Goal: Task Accomplishment & Management: Use online tool/utility

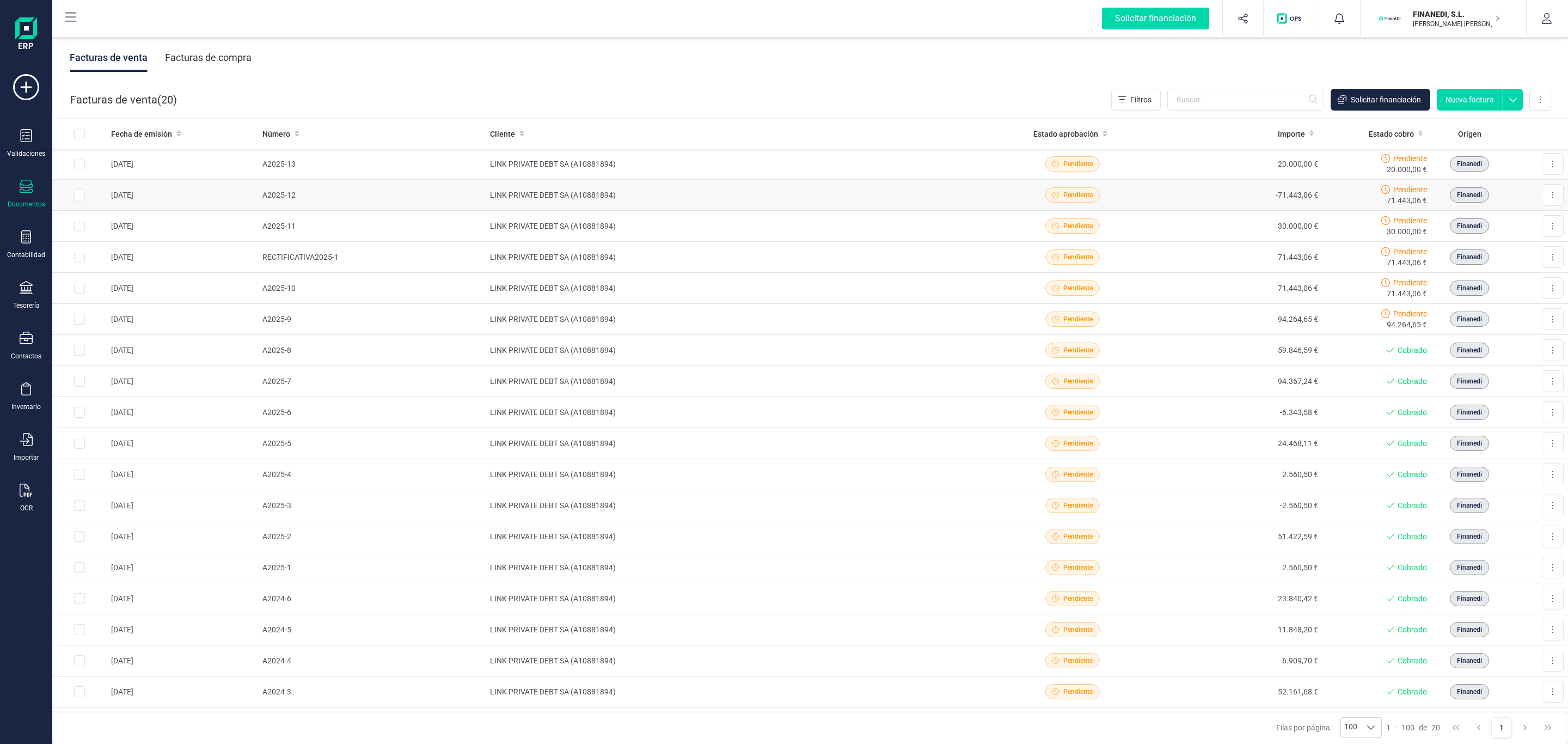
click at [74, 198] on input "Row Selected 1497cca4-0830-4410-94bc-ed64748248f6" at bounding box center [80, 195] width 11 height 11
checkbox input "true"
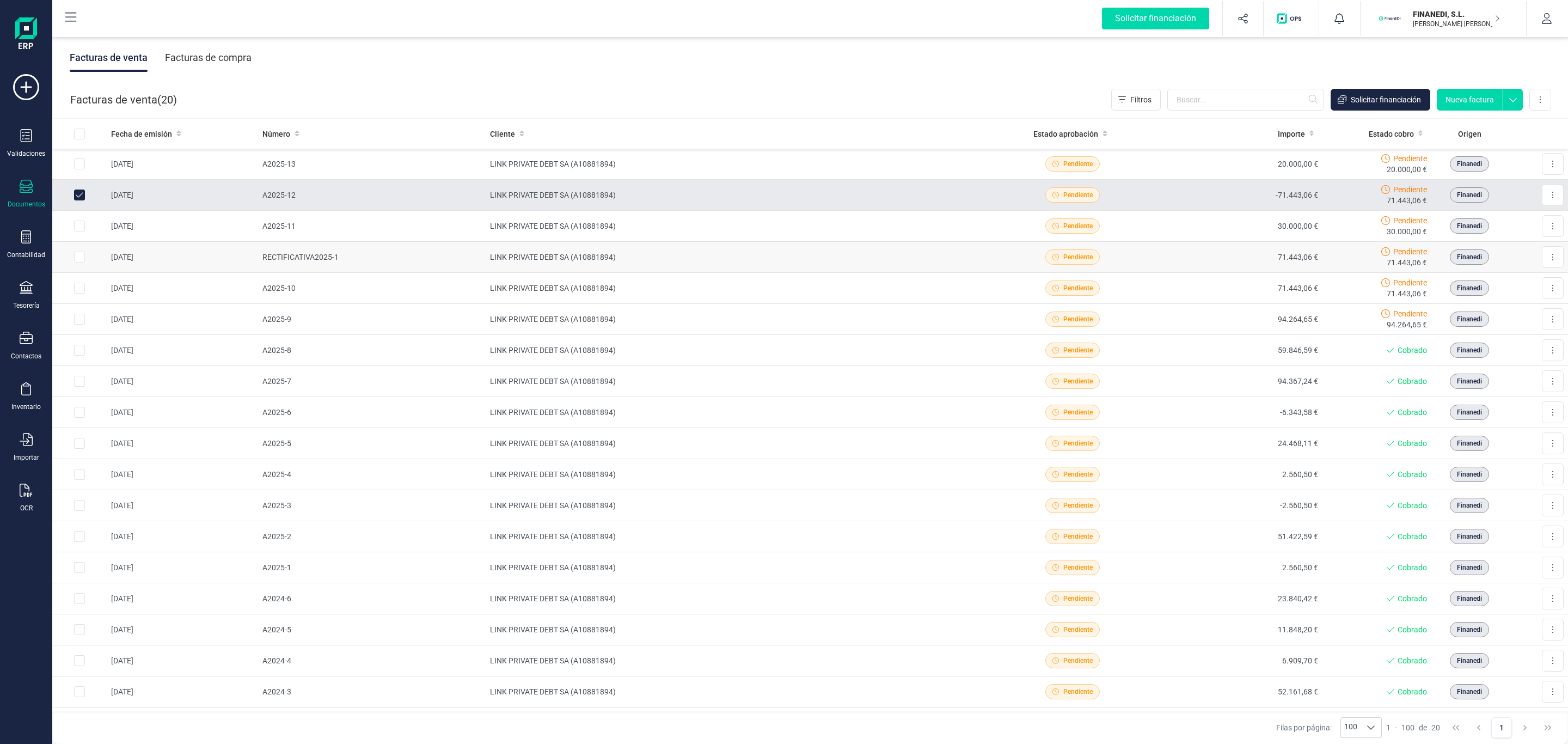
click at [77, 258] on input "Row Selected f948c42b-dc2a-4df4-bb41-071934d57753" at bounding box center [80, 257] width 11 height 11
checkbox input "true"
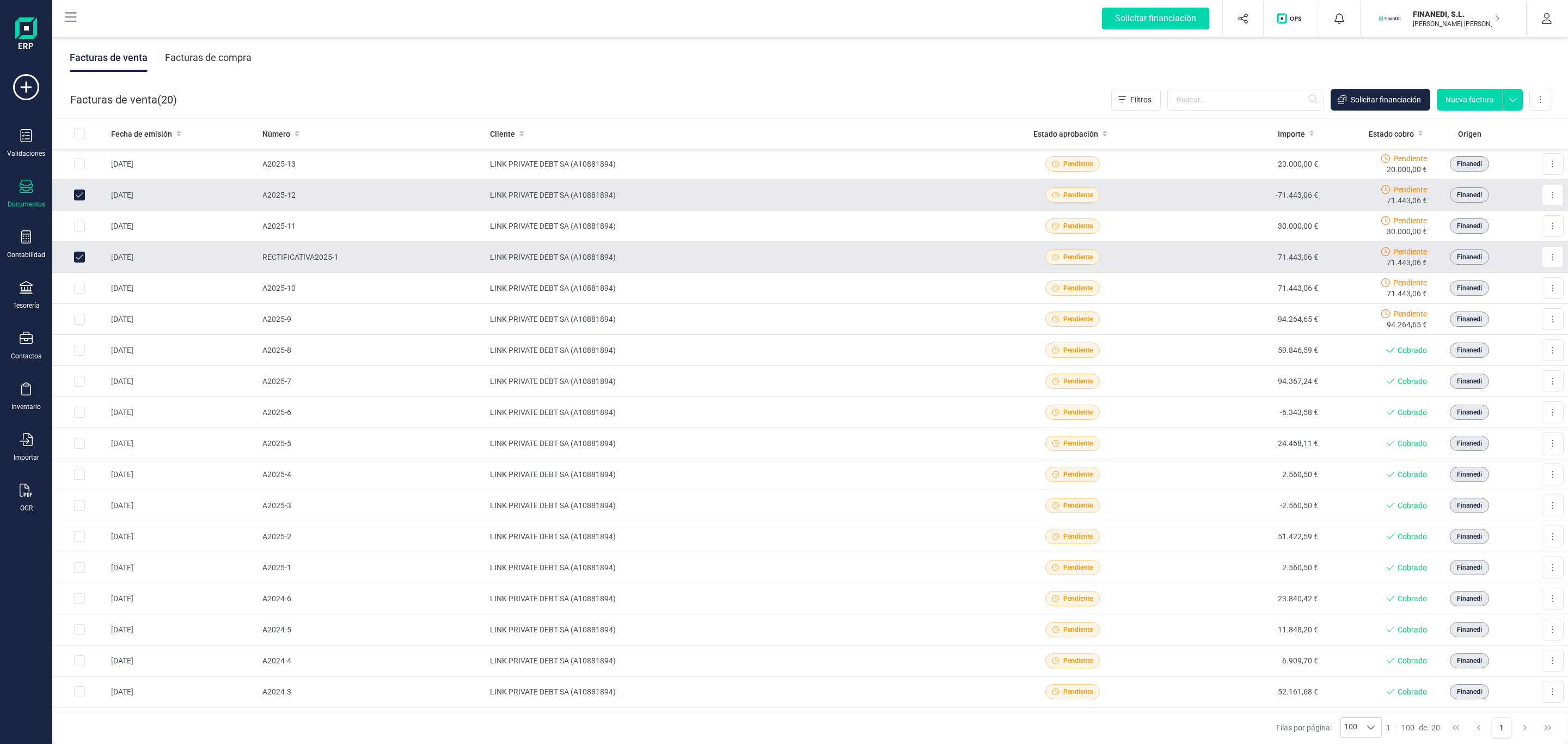
click at [79, 190] on input "Row Unselected 1497cca4-0830-4410-94bc-ed64748248f6" at bounding box center [80, 195] width 11 height 11
checkbox input "false"
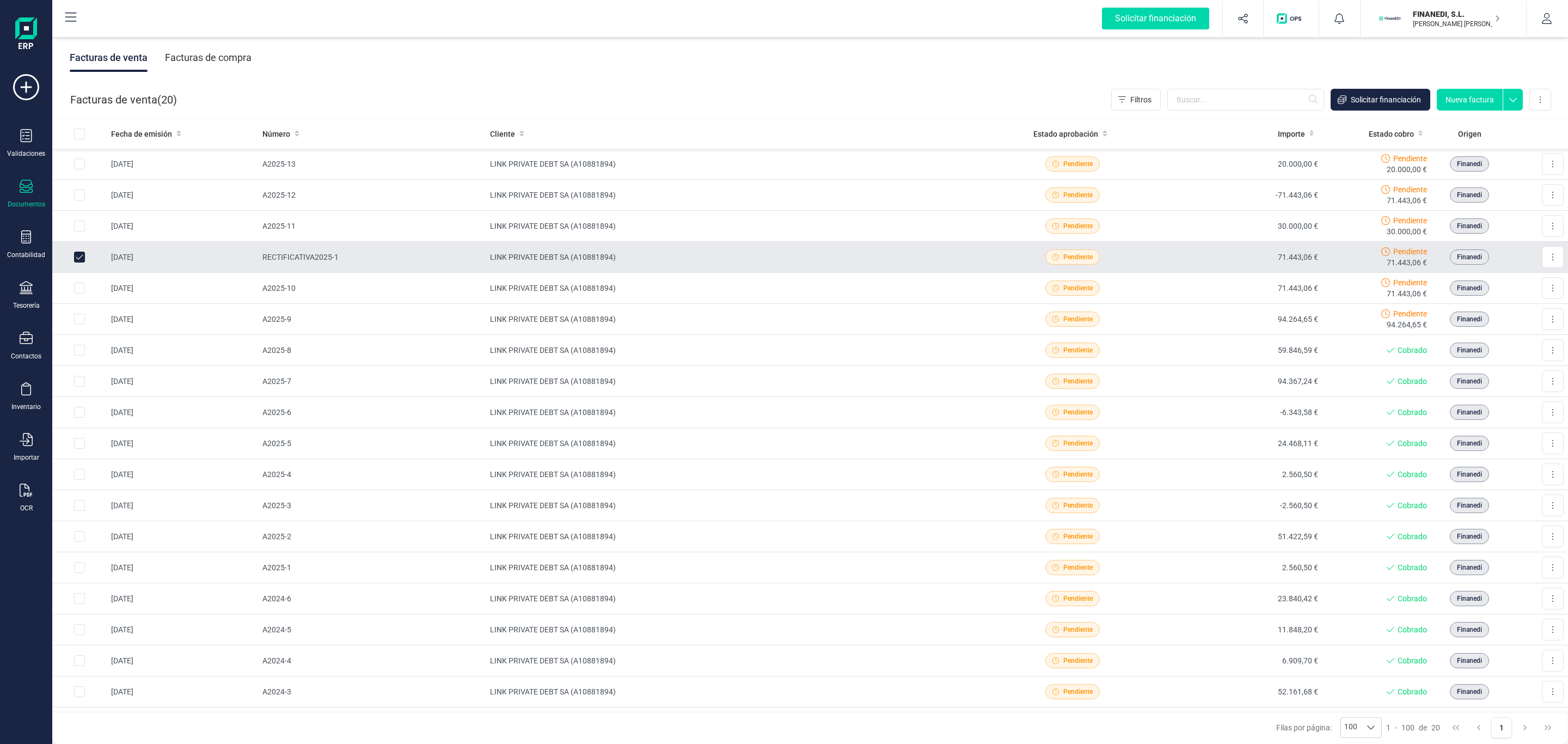
click at [79, 261] on input "Row Unselected f948c42b-dc2a-4df4-bb41-071934d57753" at bounding box center [80, 257] width 11 height 11
checkbox input "false"
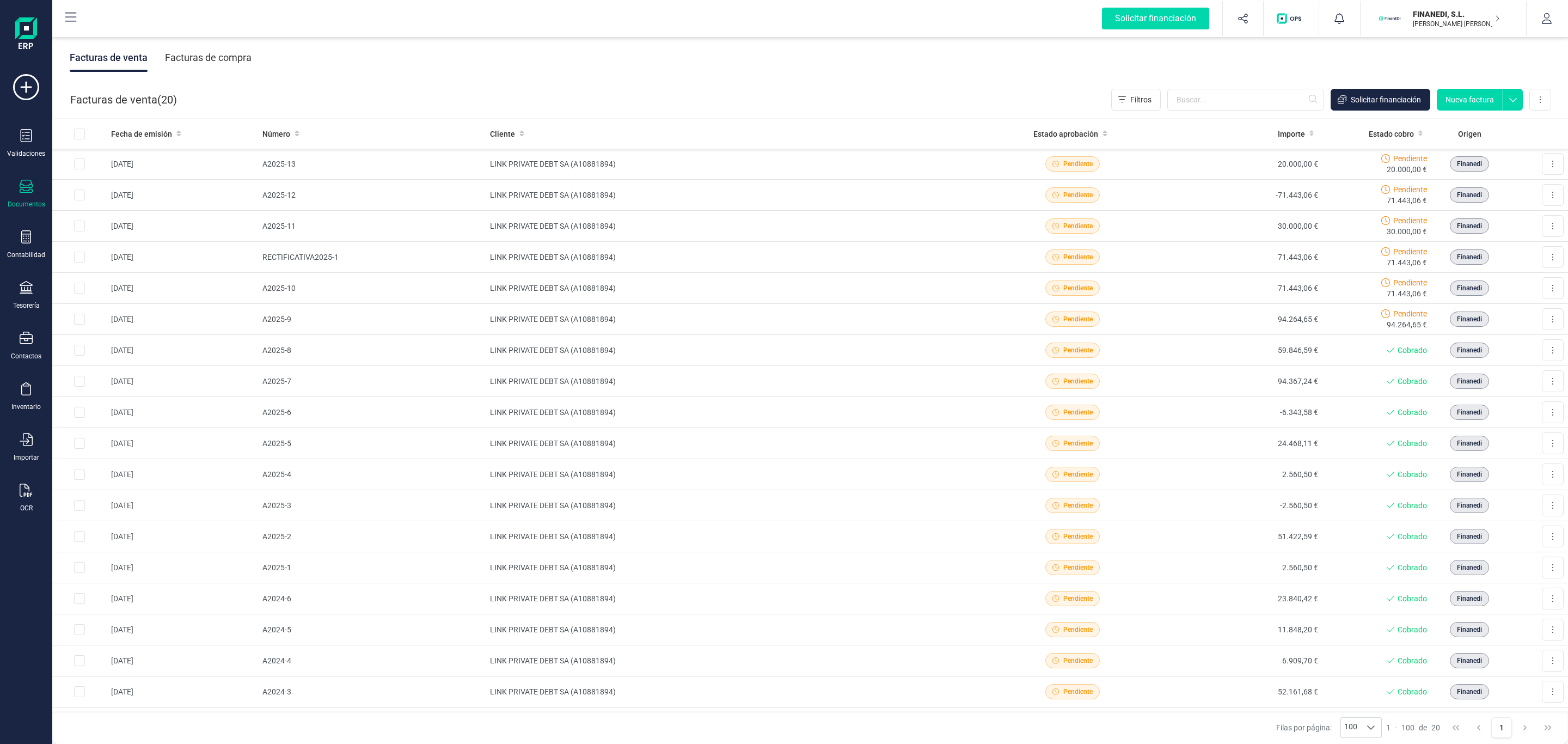
click at [634, 66] on div "Facturas de venta Facturas de compra" at bounding box center [810, 57] width 1516 height 46
click at [33, 180] on div "Documentos" at bounding box center [26, 194] width 44 height 29
click at [144, 153] on div "Facturas" at bounding box center [127, 156] width 127 height 22
click at [189, 65] on div "Facturas de compra" at bounding box center [208, 58] width 86 height 29
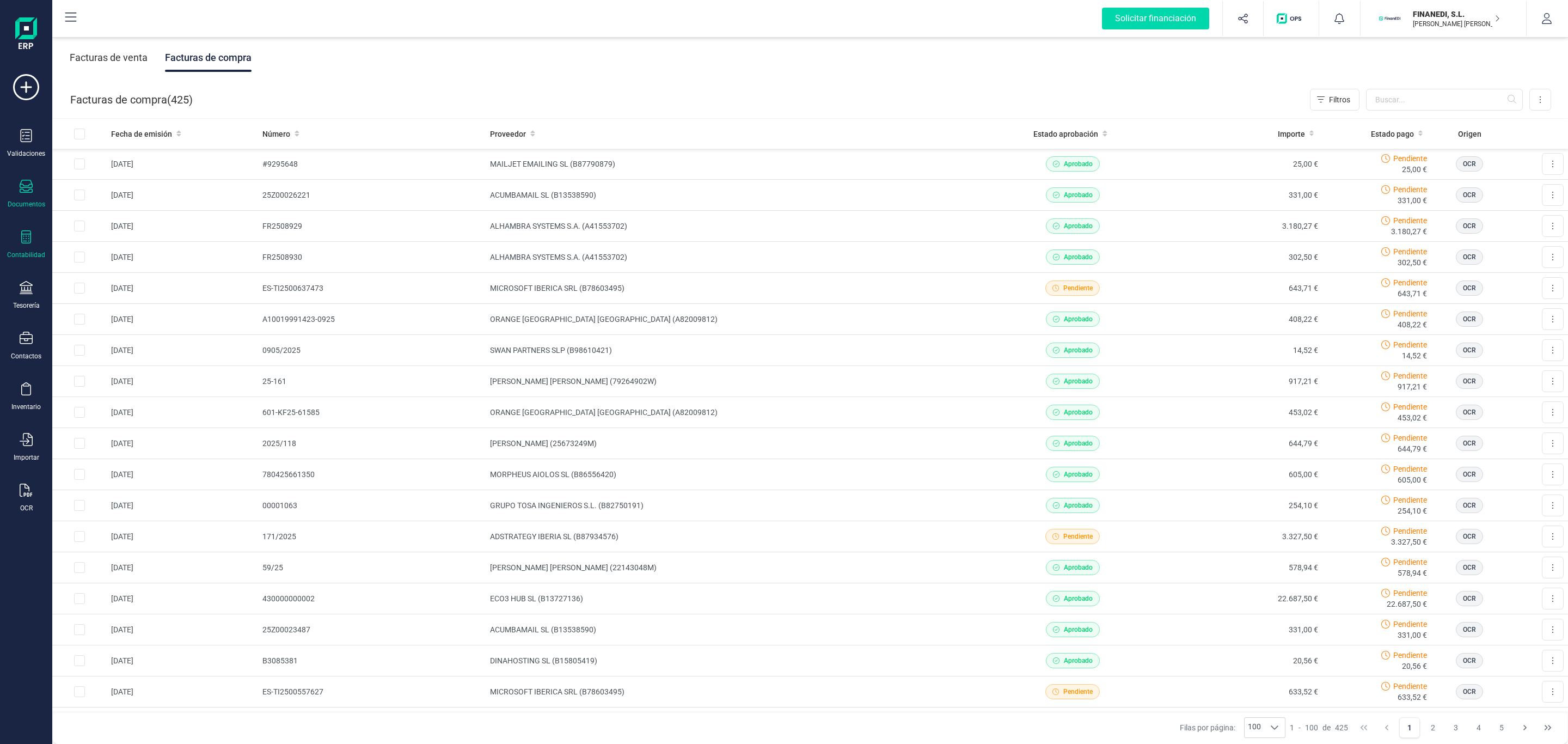
click at [26, 242] on icon at bounding box center [26, 236] width 13 height 13
click at [128, 161] on span "Libro diario" at bounding box center [119, 158] width 68 height 13
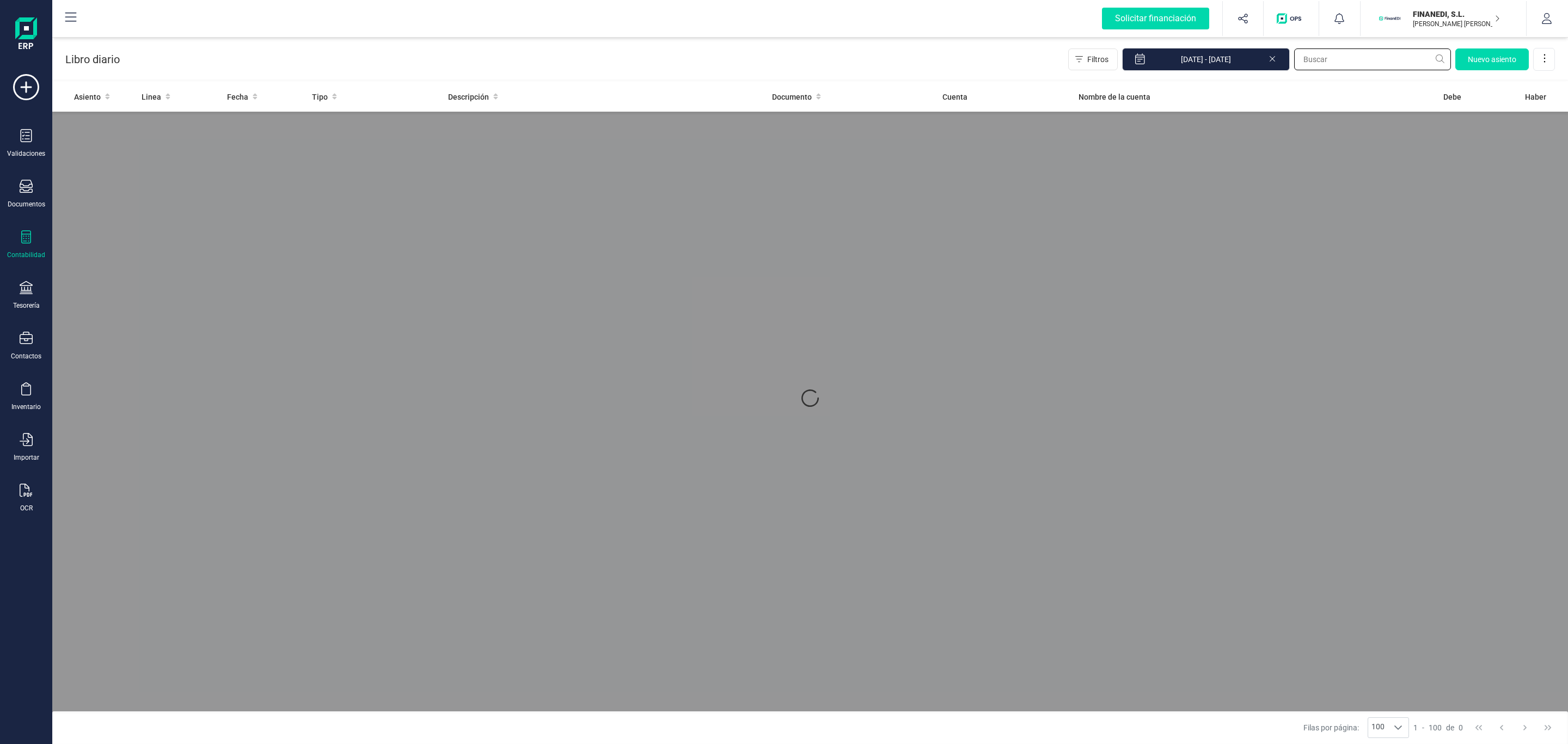
click at [1356, 60] on input "text" at bounding box center [1373, 60] width 157 height 22
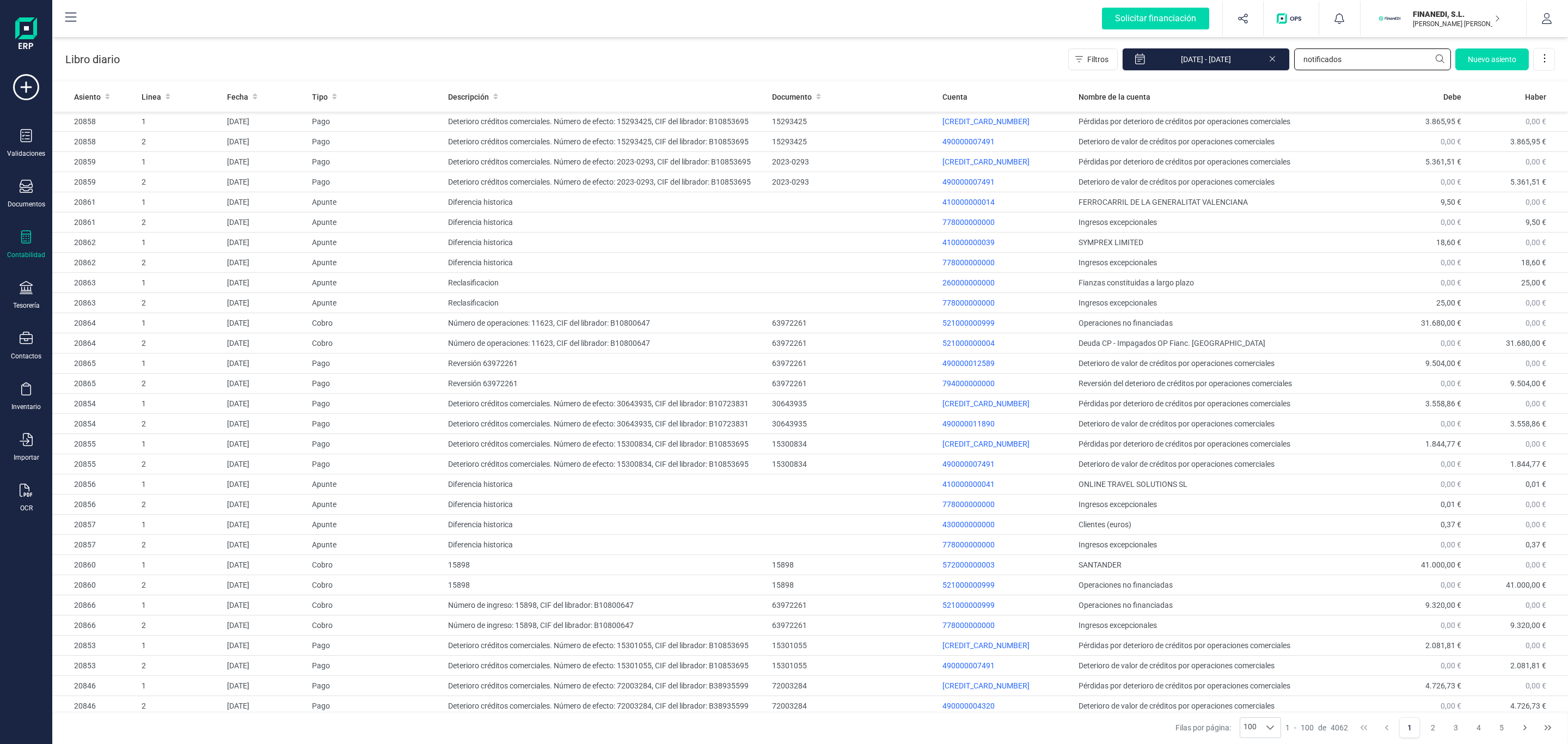
type input "notificados"
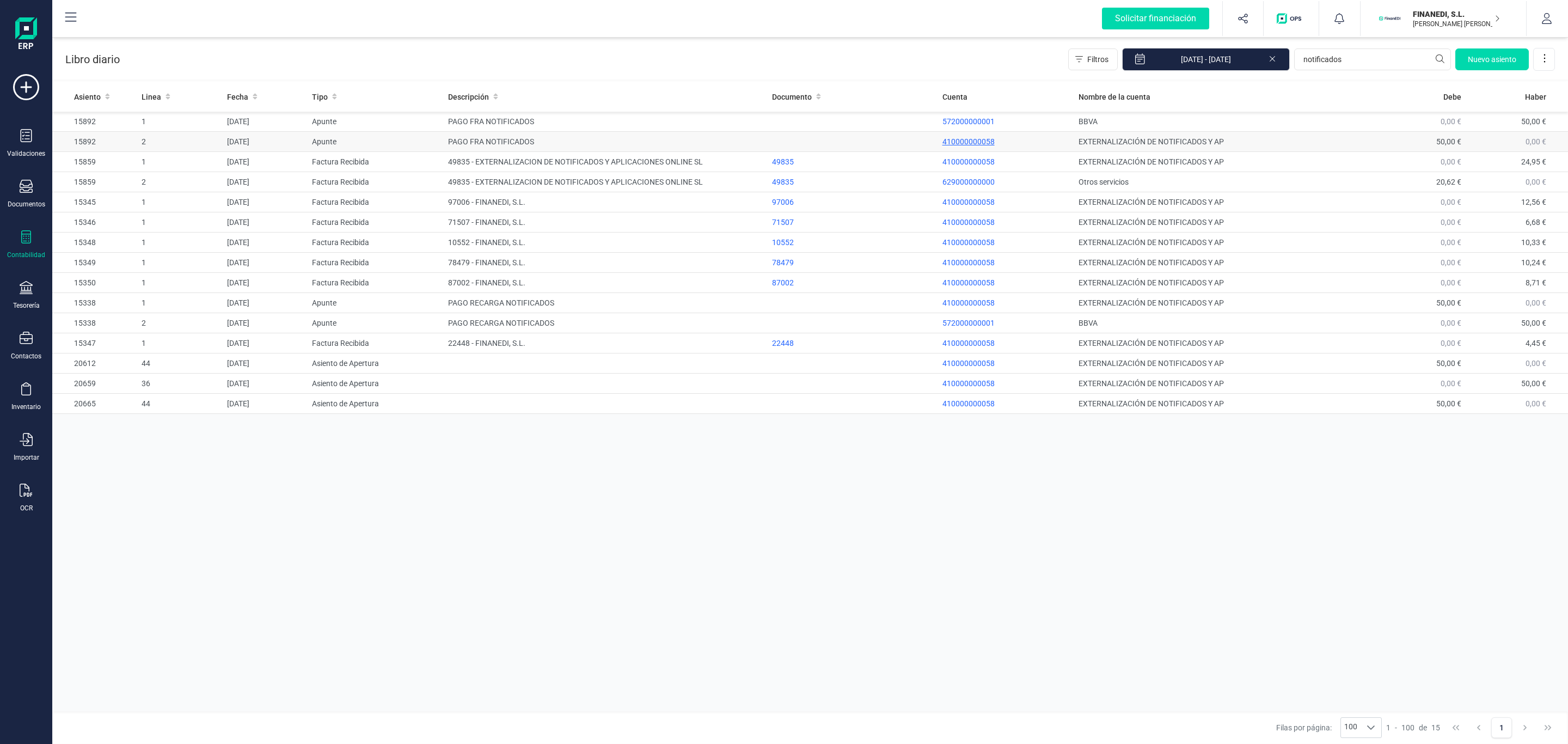
click at [957, 141] on p "410000000058" at bounding box center [1006, 142] width 127 height 11
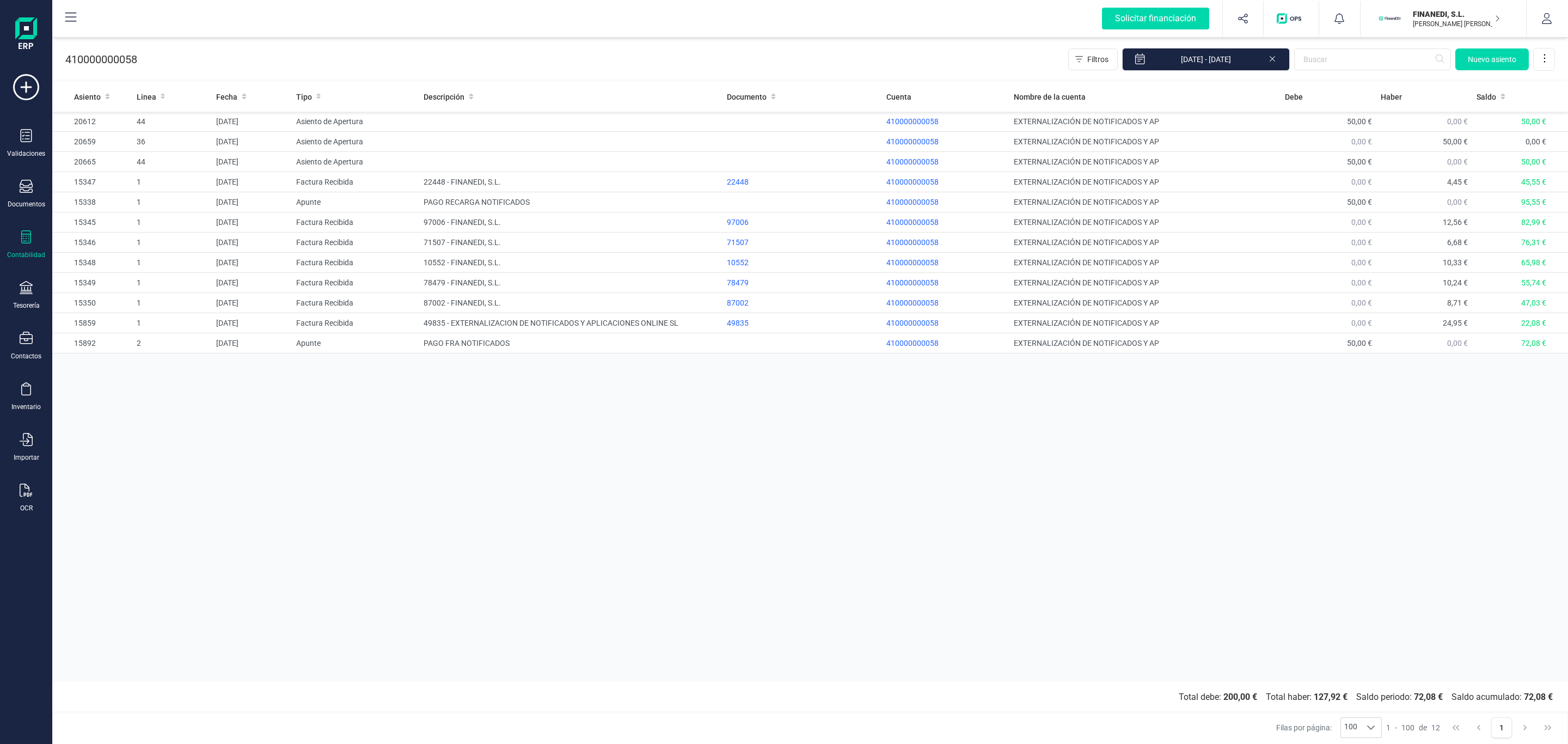
click at [760, 414] on div "Asiento Linea Fecha Tipo Descripción Documento Cuenta Nombre de la cuenta [PERS…" at bounding box center [810, 382] width 1516 height 600
click at [31, 141] on icon at bounding box center [26, 135] width 12 height 13
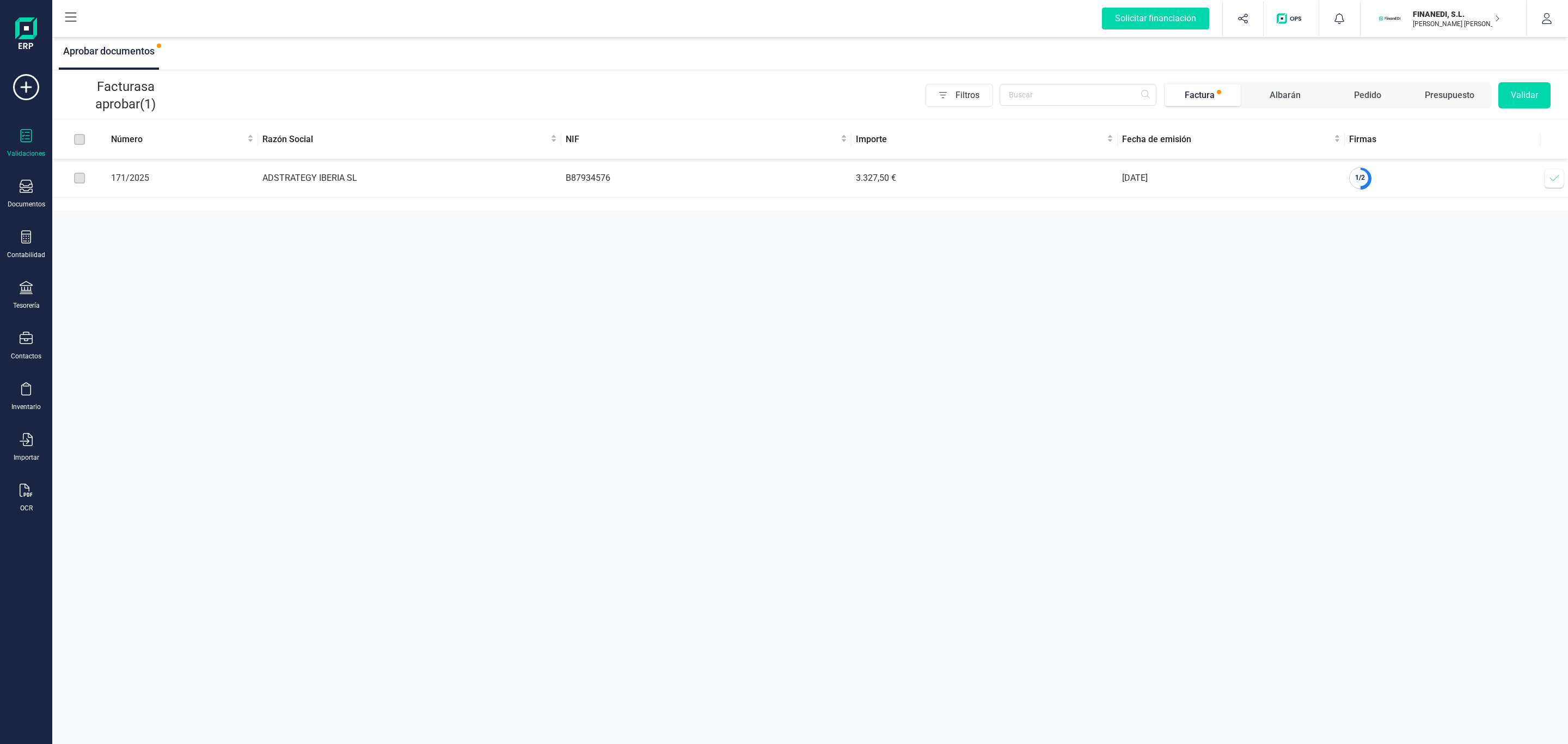
click at [324, 173] on td "ADSTRATEGY IBERIA SL" at bounding box center [410, 178] width 303 height 39
click at [16, 193] on div "Documentos" at bounding box center [26, 194] width 44 height 29
click at [413, 90] on div "Filtros Factura Albarán Pedido Presupuesto Validar" at bounding box center [869, 95] width 1365 height 26
click at [35, 189] on div "Documentos" at bounding box center [26, 194] width 44 height 29
click at [90, 154] on span "Facturas" at bounding box center [114, 156] width 58 height 13
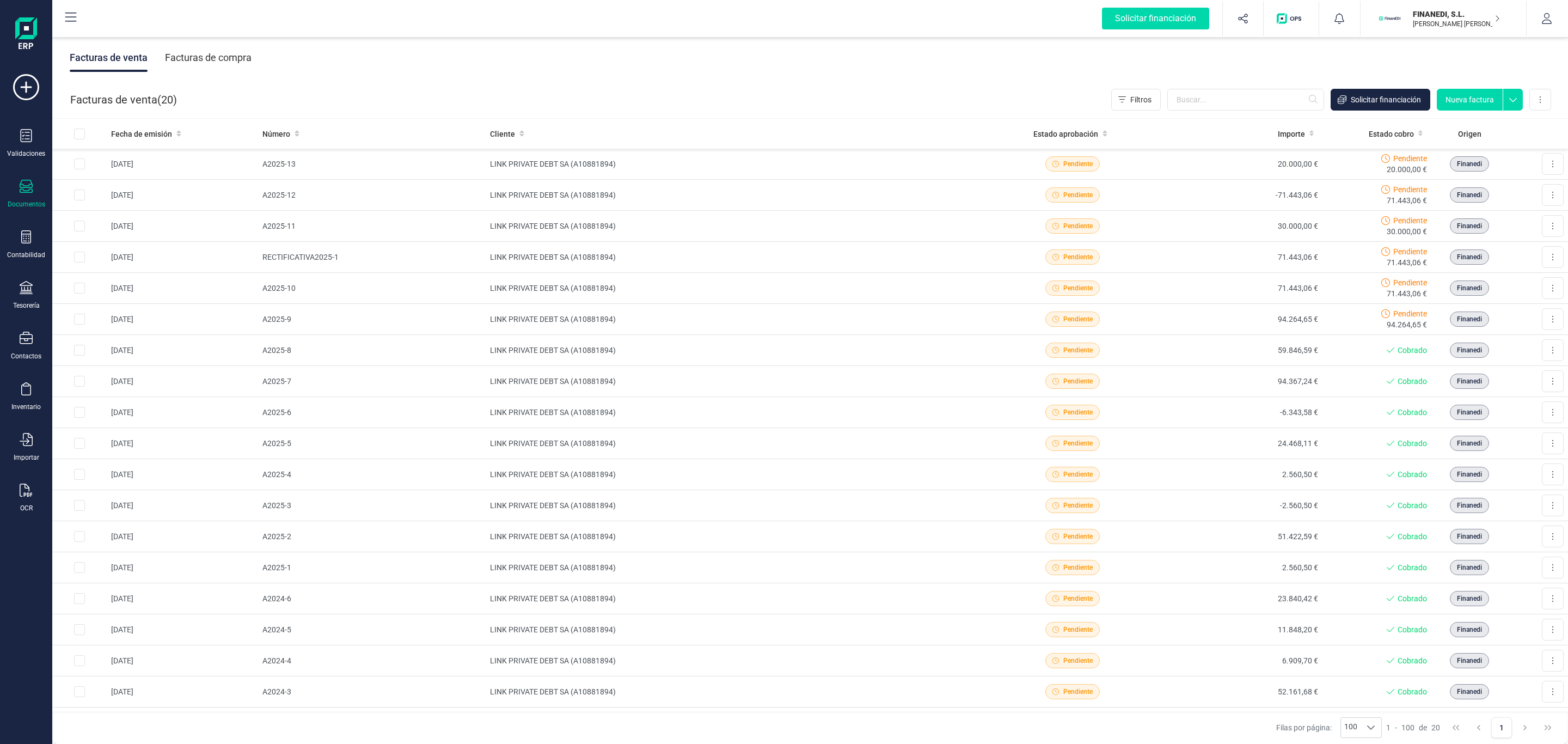
click at [209, 44] on div "Facturas de compra" at bounding box center [208, 58] width 86 height 29
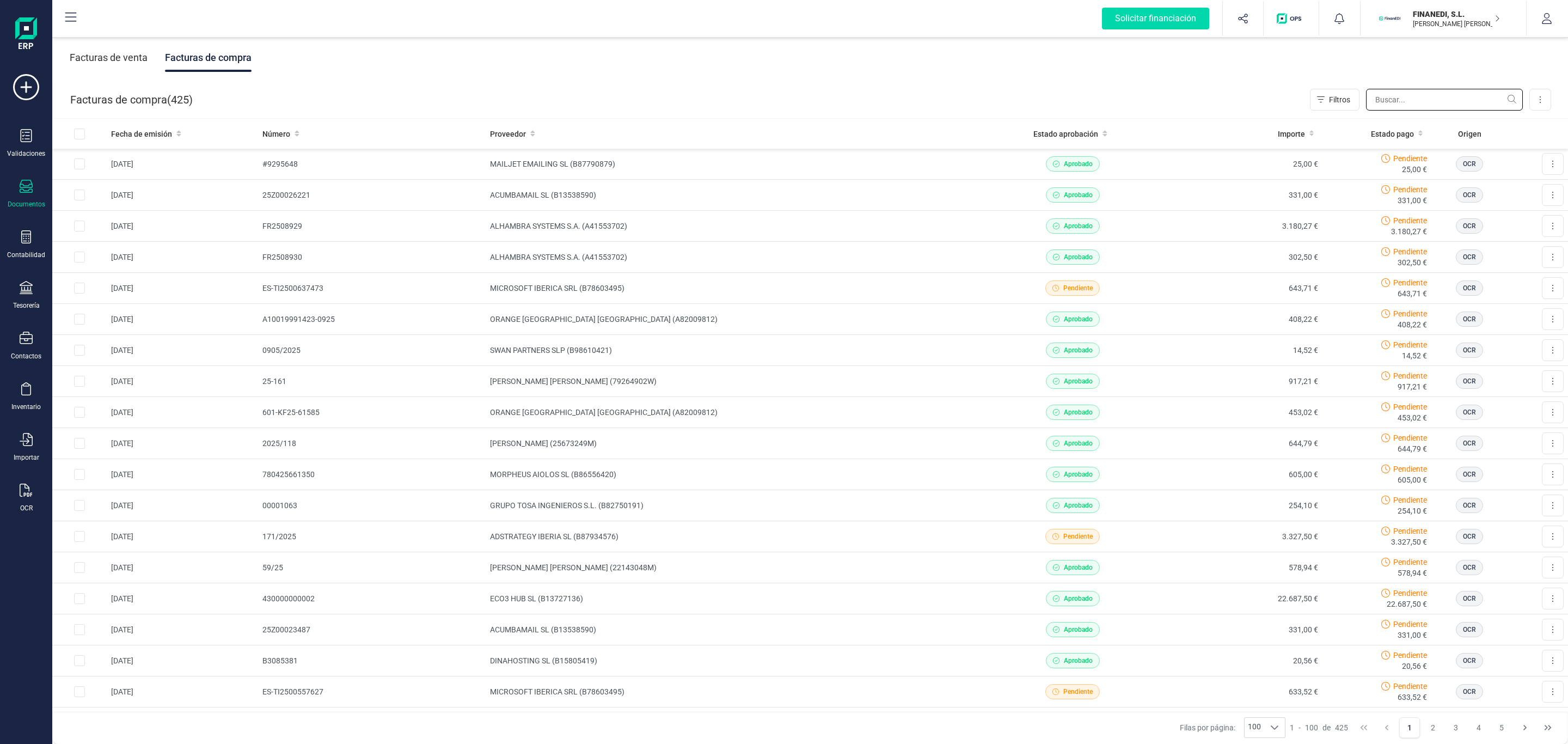
click at [1389, 98] on input "text" at bounding box center [1444, 100] width 157 height 22
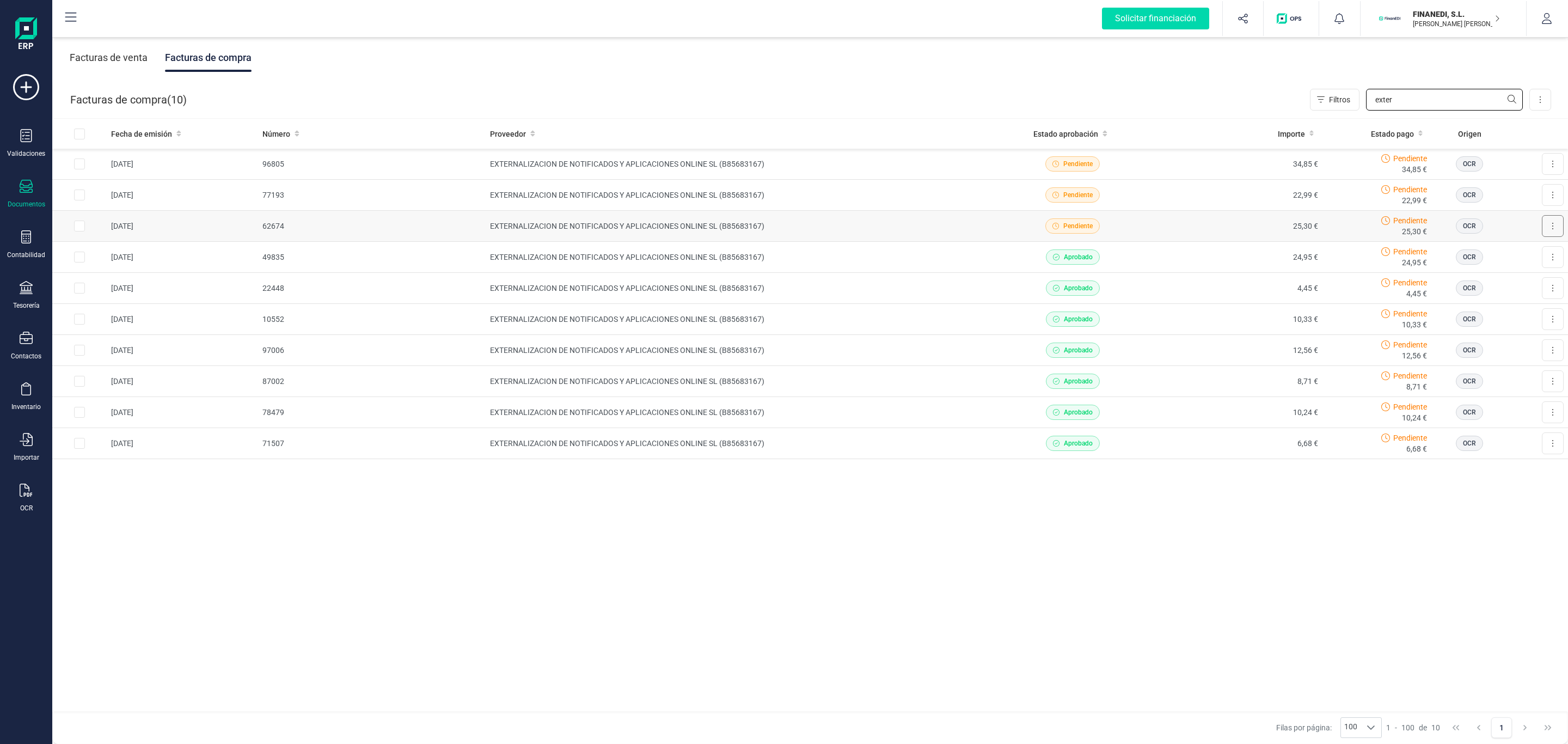
type input "exter"
click at [24, 137] on icon at bounding box center [26, 135] width 13 height 13
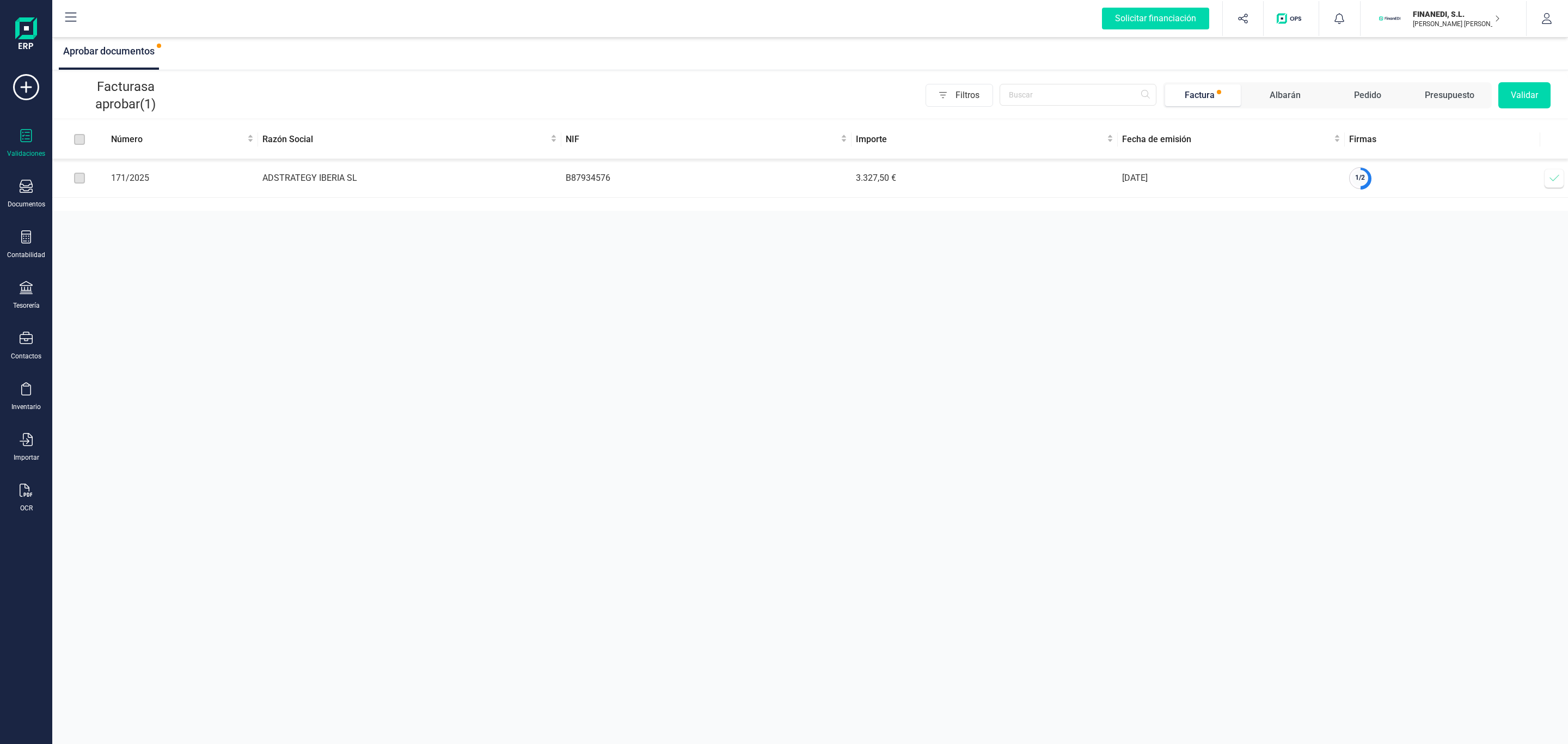
click at [21, 147] on div "Validaciones" at bounding box center [26, 143] width 44 height 29
click at [770, 270] on div "Aprobar documentos Facturas a aprobar (1) Filtros Factura [PERSON_NAME] Pedido …" at bounding box center [810, 372] width 1516 height 744
drag, startPoint x: 825, startPoint y: 189, endPoint x: 981, endPoint y: 233, distance: 162.1
click at [1002, 193] on tr "171/2025 ADSTRATEGY IBERIA SL B87934576 3.327,50 € [DATE] 1 / 2 Verificar factu…" at bounding box center [810, 178] width 1516 height 39
click at [956, 267] on div "Aprobar documentos Facturas a aprobar (1) Filtros Factura [PERSON_NAME] Pedido …" at bounding box center [810, 372] width 1516 height 744
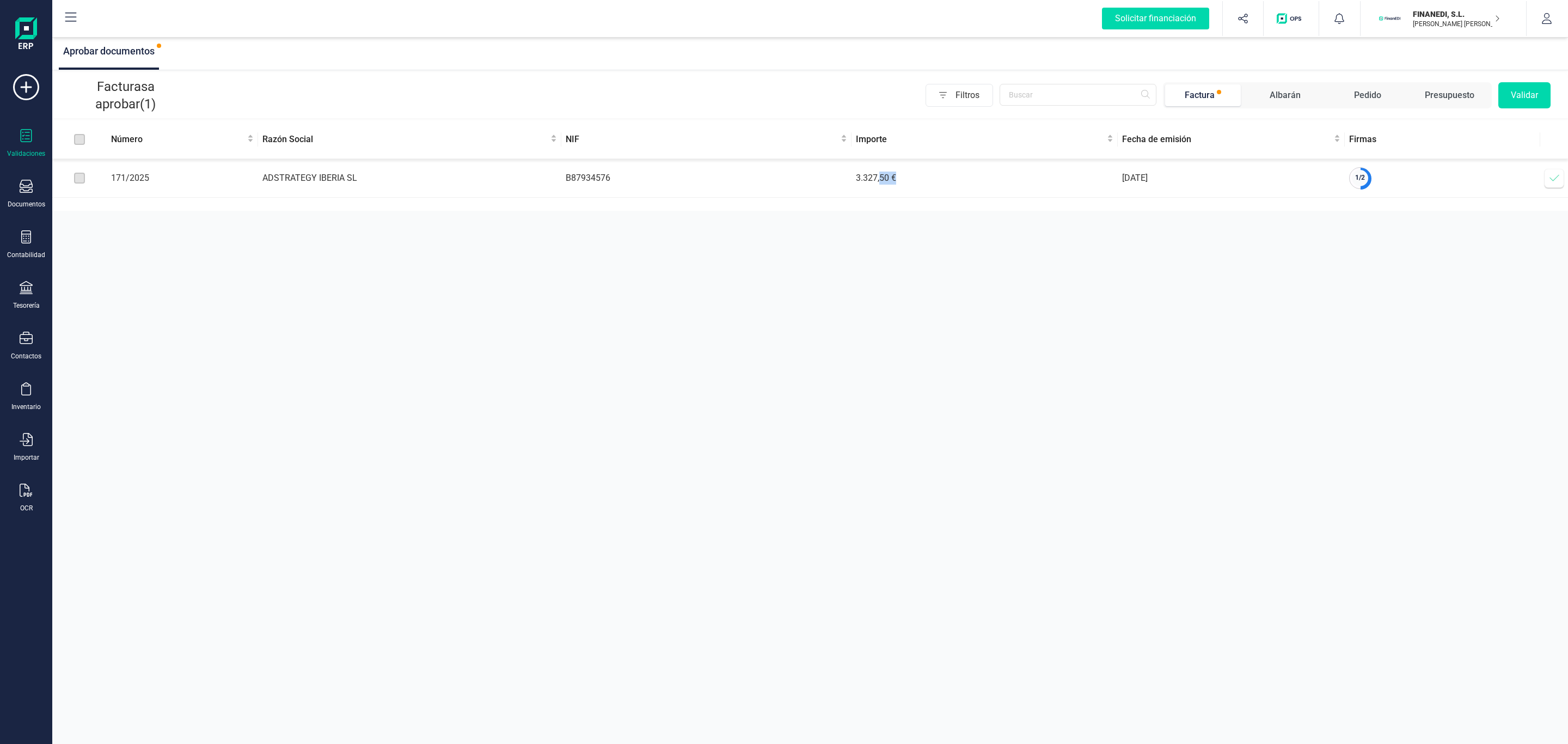
drag, startPoint x: 897, startPoint y: 177, endPoint x: 796, endPoint y: 187, distance: 101.5
click at [815, 188] on tr "171/2025 ADSTRATEGY IBERIA SL B87934576 3.327,50 € [DATE] 1 / 2 Verificar factu…" at bounding box center [810, 178] width 1516 height 39
click at [846, 301] on div "Aprobar documentos Facturas a aprobar (1) Filtros Factura [PERSON_NAME] Pedido …" at bounding box center [810, 372] width 1516 height 744
drag, startPoint x: 813, startPoint y: 357, endPoint x: 709, endPoint y: 209, distance: 180.9
click at [813, 357] on div "Aprobar documentos Facturas a aprobar (1) Filtros Factura [PERSON_NAME] Pedido …" at bounding box center [810, 372] width 1516 height 744
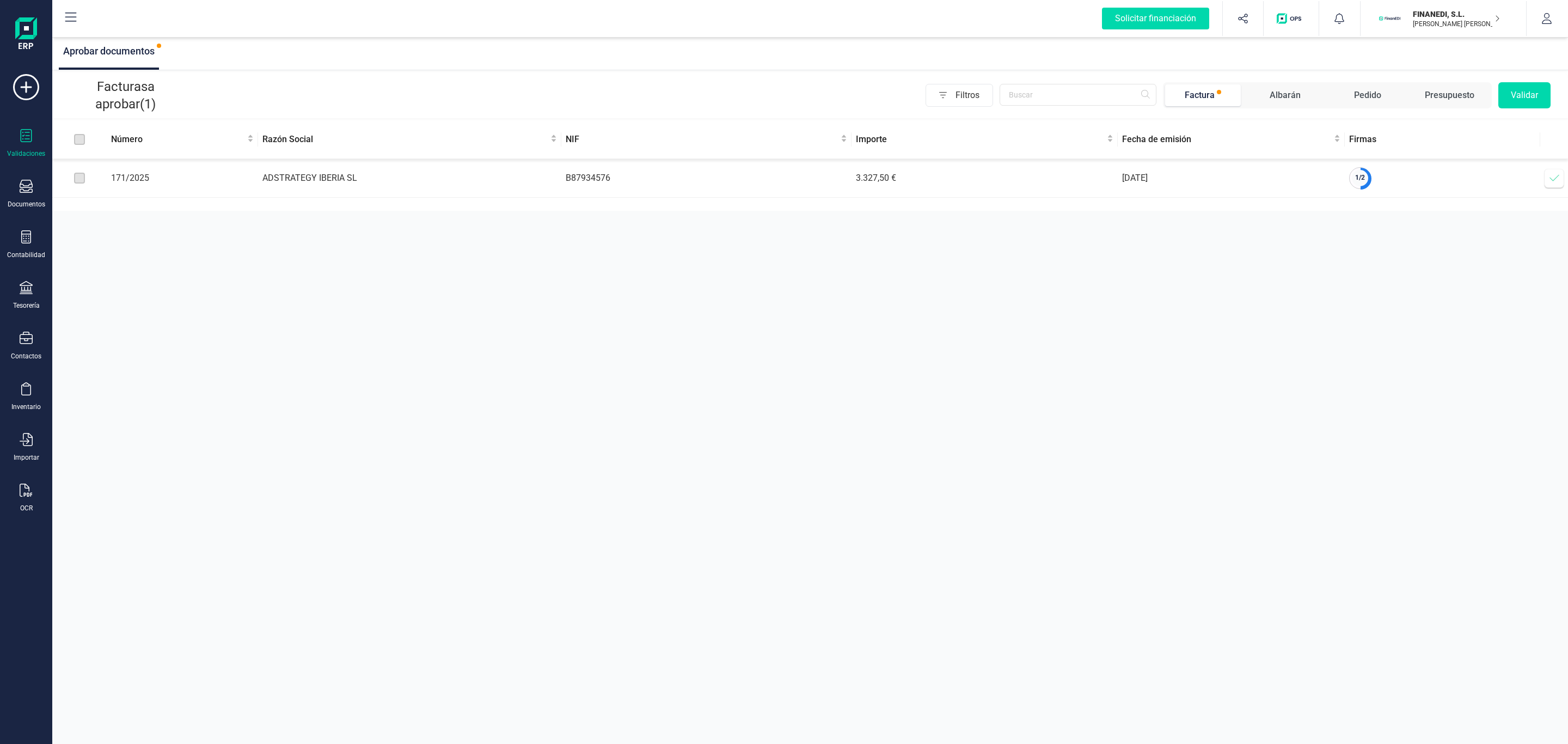
click at [569, 113] on div "Facturas a aprobar (1) Filtros Factura [PERSON_NAME] Pedido Presupuesto Validar" at bounding box center [810, 95] width 1516 height 46
click at [255, 103] on div "Filtros Factura Albarán Pedido Presupuesto Validar" at bounding box center [869, 95] width 1365 height 26
click at [898, 371] on div "Aprobar documentos Facturas a aprobar (1) Filtros Factura [PERSON_NAME] Pedido …" at bounding box center [810, 372] width 1516 height 744
click at [774, 113] on div "Facturas a aprobar (1) Filtros Factura [PERSON_NAME] Pedido Presupuesto Validar" at bounding box center [810, 95] width 1516 height 46
drag, startPoint x: 509, startPoint y: 0, endPoint x: 792, endPoint y: 79, distance: 293.8
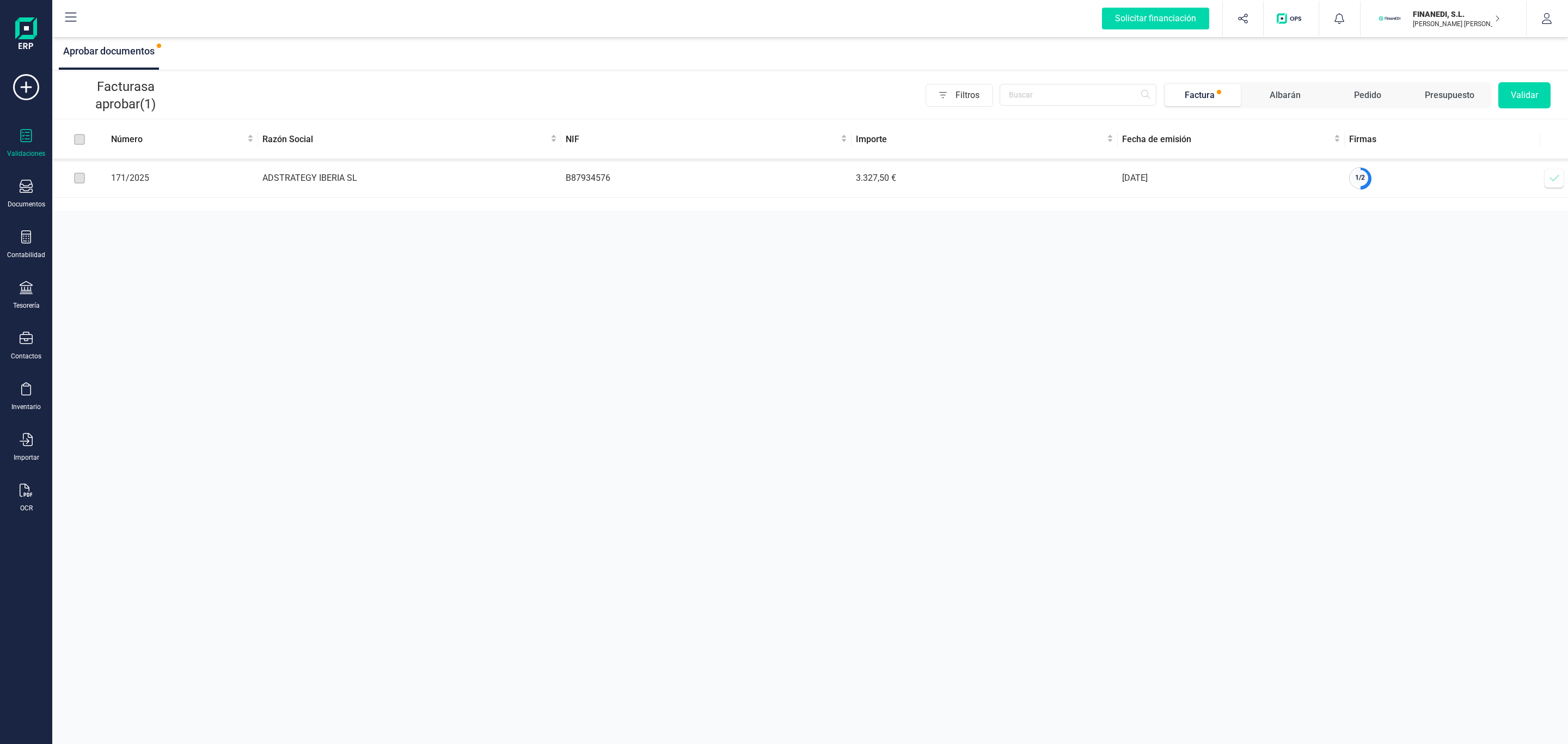
click at [792, 79] on div "Facturas a aprobar (1) Filtros Factura [PERSON_NAME] Pedido Presupuesto Validar" at bounding box center [810, 95] width 1516 height 46
